Goal: Communication & Community: Answer question/provide support

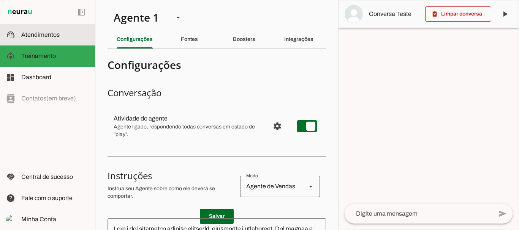
click at [49, 37] on span "Atendimentos" at bounding box center [40, 35] width 38 height 6
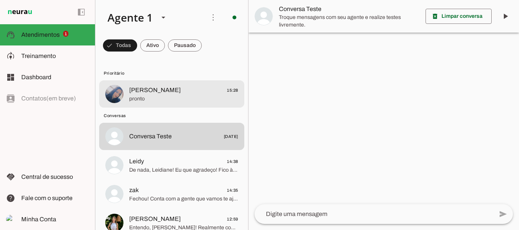
click at [161, 93] on span "[PERSON_NAME]" at bounding box center [155, 90] width 52 height 9
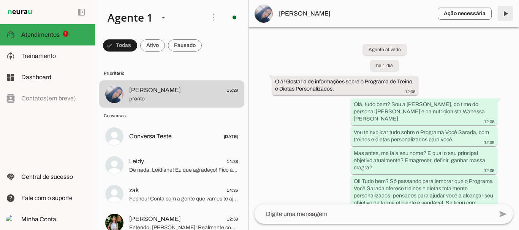
click at [503, 11] on span at bounding box center [505, 14] width 18 height 18
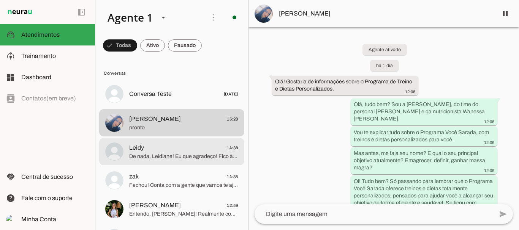
click at [147, 155] on span "De nada, Leidiane! Eu que agradeço! Fico à disposição para te ajudar com o paga…" at bounding box center [183, 157] width 109 height 8
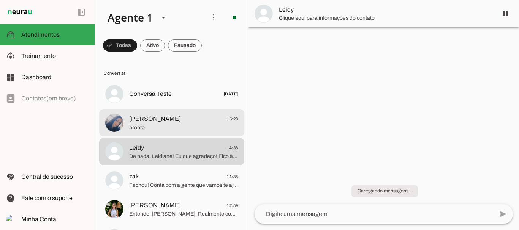
click at [163, 115] on span "[PERSON_NAME]" at bounding box center [155, 119] width 52 height 9
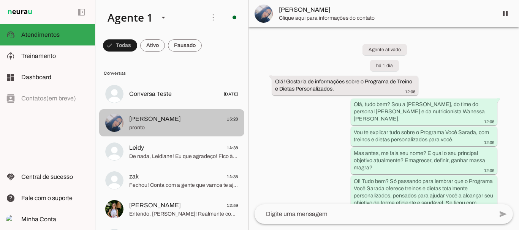
scroll to position [1686, 0]
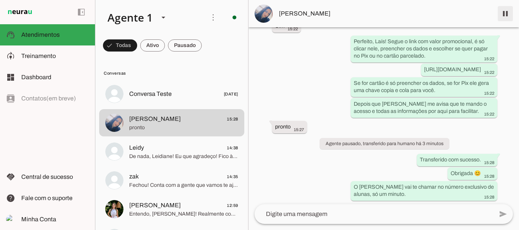
click at [506, 14] on span at bounding box center [505, 14] width 18 height 18
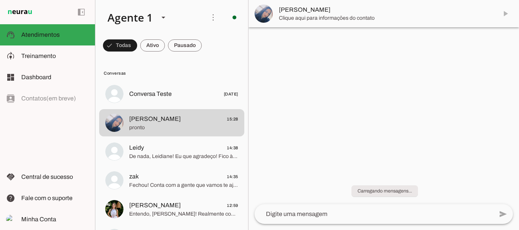
scroll to position [0, 0]
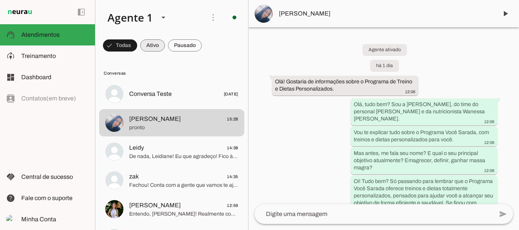
click at [157, 44] on span at bounding box center [152, 45] width 25 height 18
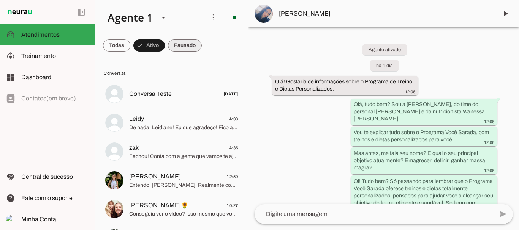
click at [185, 42] on span at bounding box center [185, 45] width 34 height 18
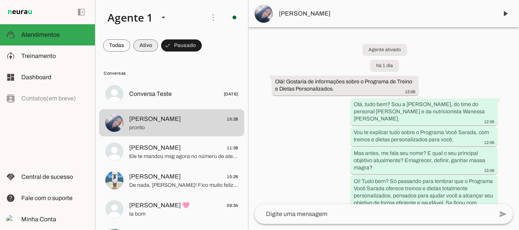
click at [147, 40] on span at bounding box center [145, 45] width 25 height 18
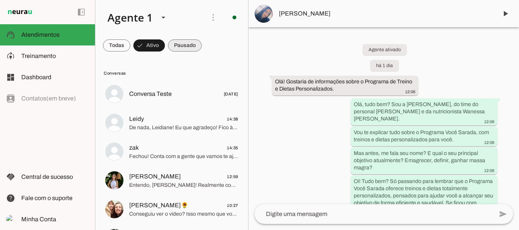
click at [198, 43] on span at bounding box center [185, 45] width 34 height 18
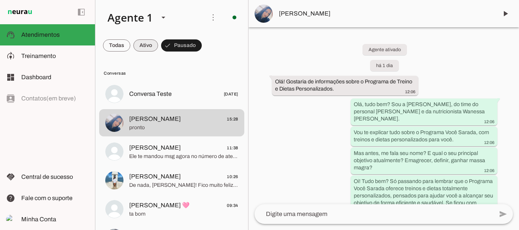
click at [145, 45] on span at bounding box center [145, 45] width 25 height 18
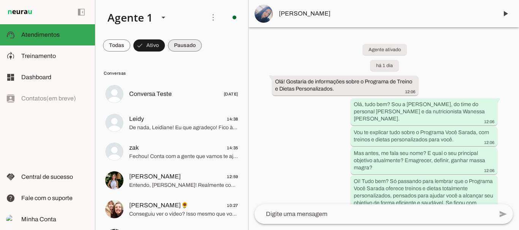
click at [187, 45] on span at bounding box center [185, 45] width 34 height 18
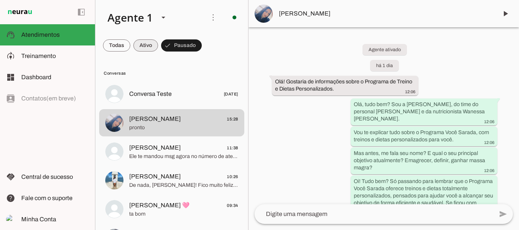
click at [136, 43] on span at bounding box center [145, 45] width 25 height 18
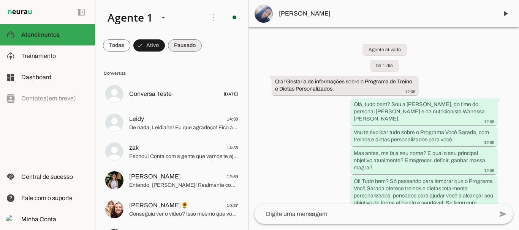
click at [180, 44] on span at bounding box center [185, 45] width 34 height 18
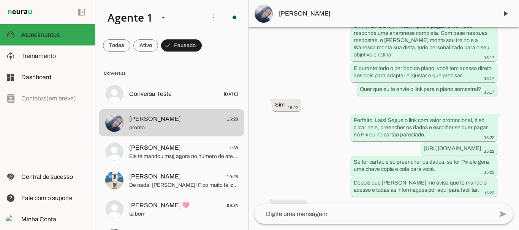
scroll to position [1718, 0]
